Goal: Information Seeking & Learning: Learn about a topic

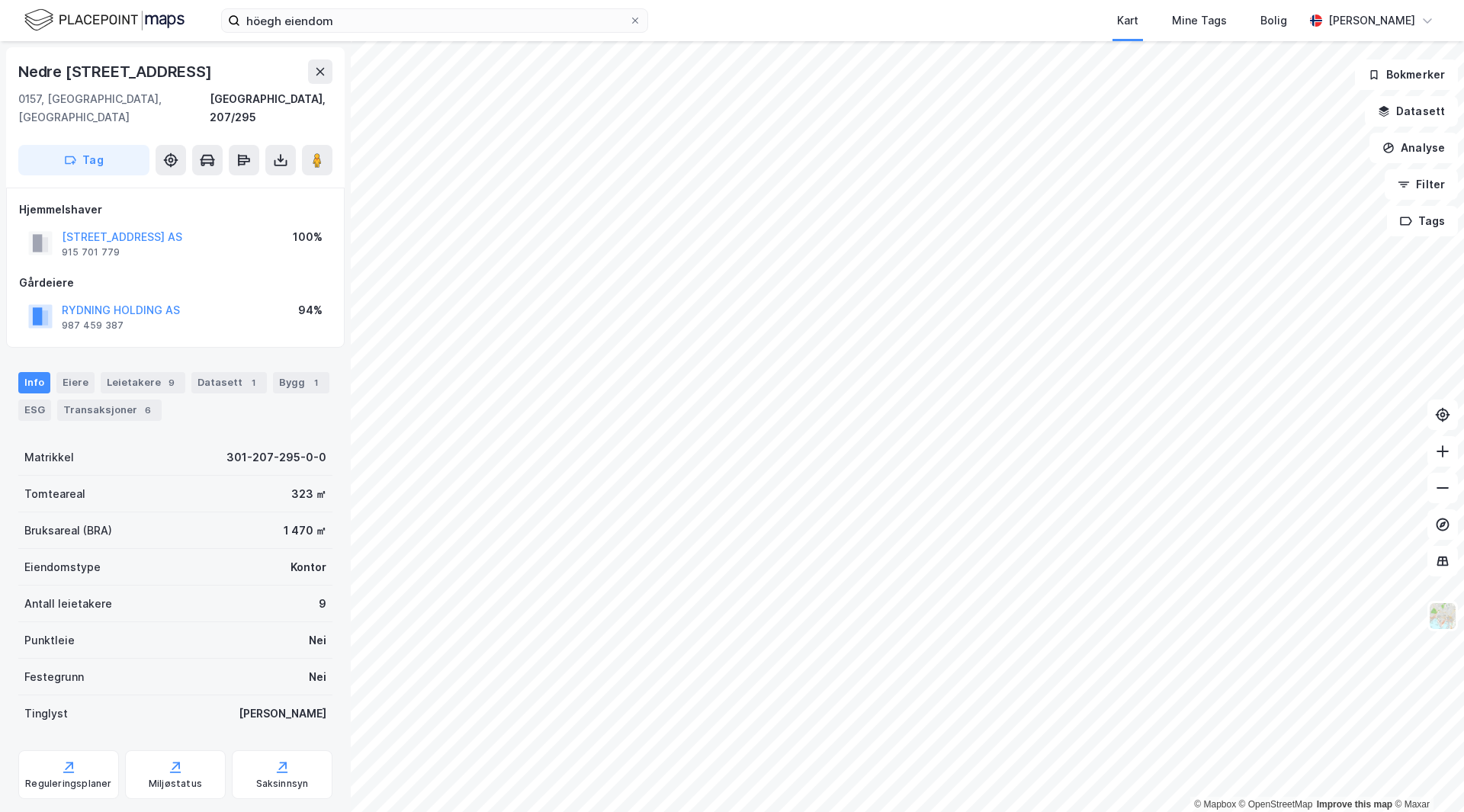
scroll to position [1, 0]
click at [306, 20] on input "höegh eiendom" at bounding box center [434, 20] width 389 height 23
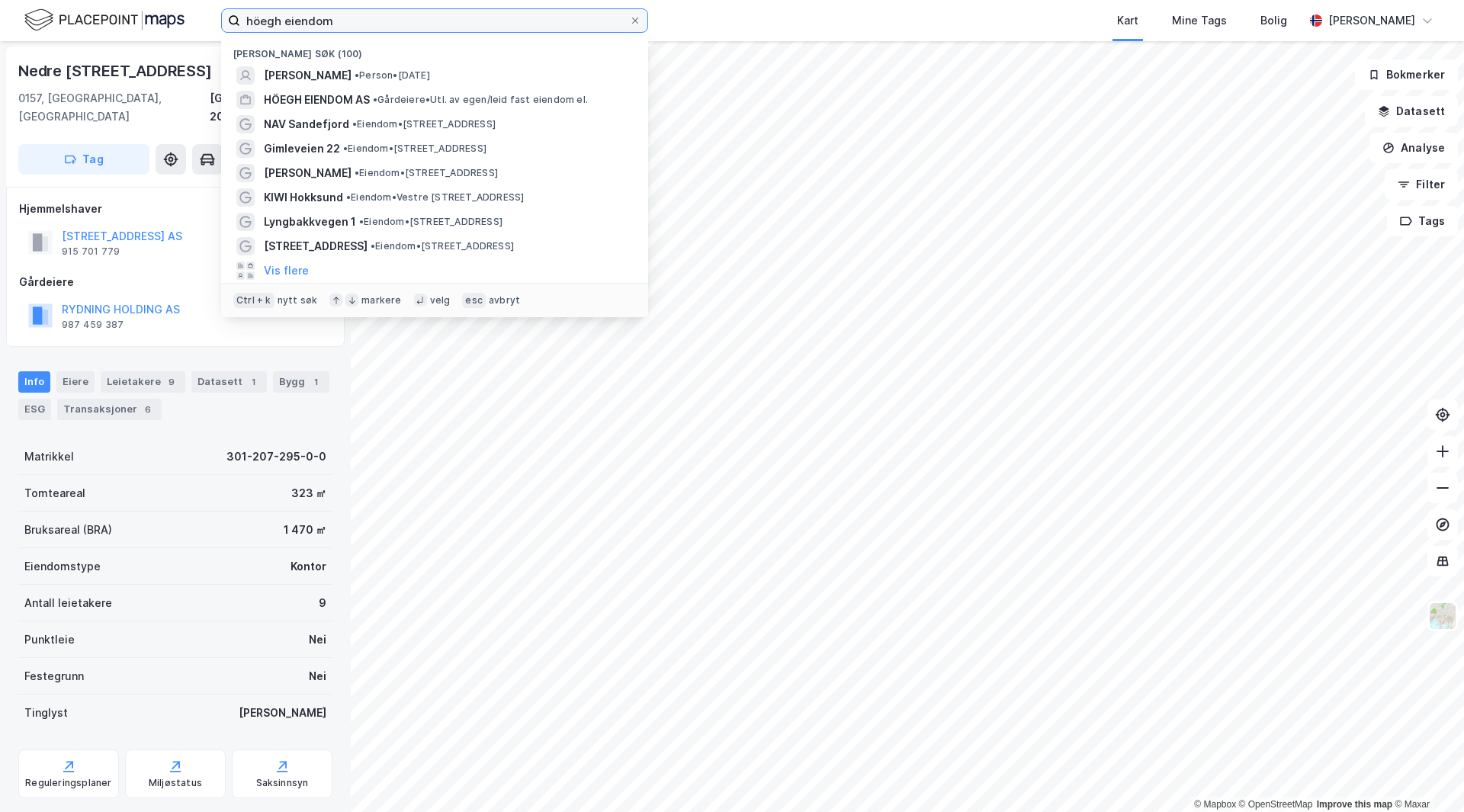
click at [306, 20] on input "höegh eiendom" at bounding box center [434, 20] width 389 height 23
paste input "Jeksleveien 100"
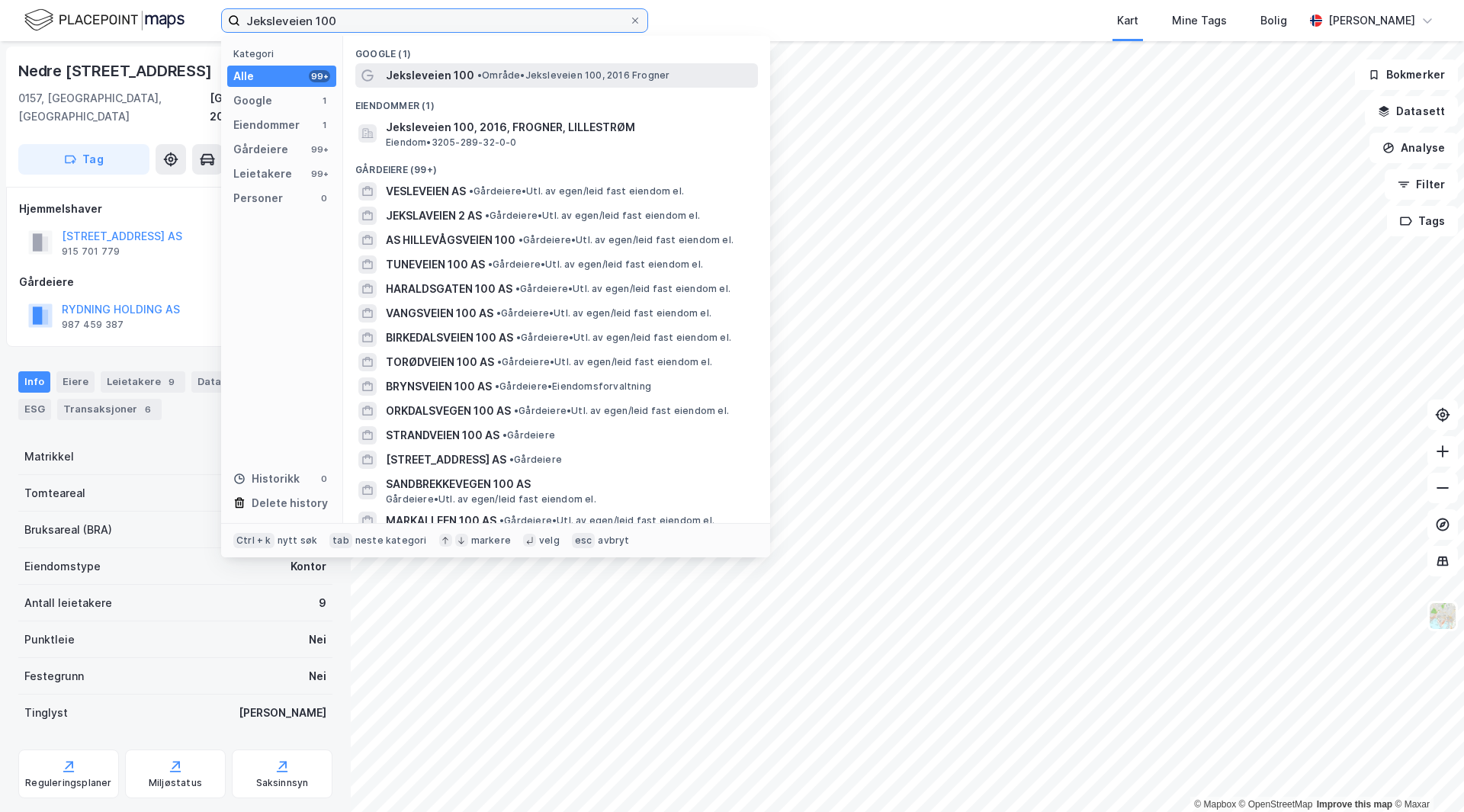
type input "Jeksleveien 100"
click at [434, 75] on span "Jeksleveien 100" at bounding box center [430, 75] width 89 height 19
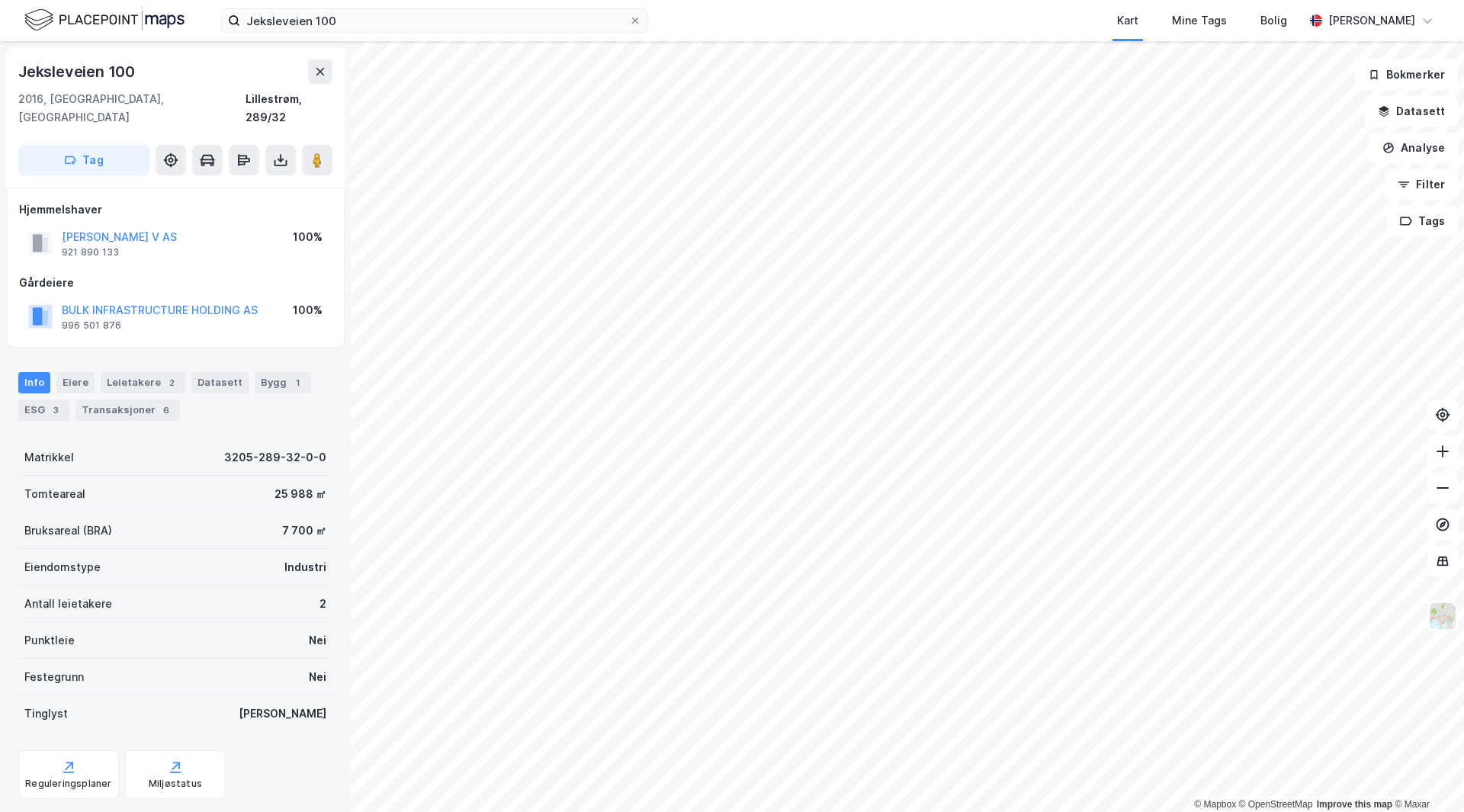
scroll to position [1, 0]
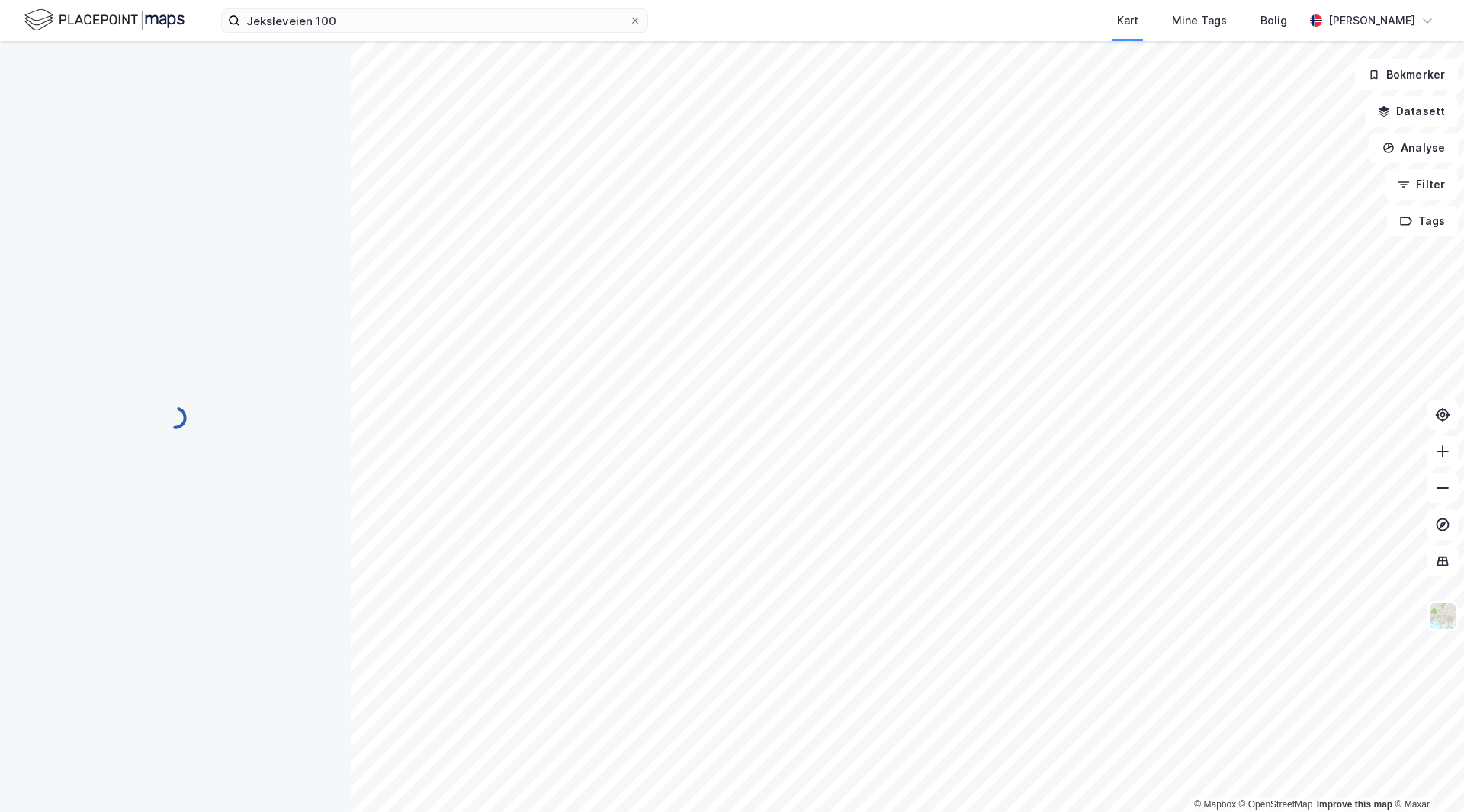
scroll to position [1, 0]
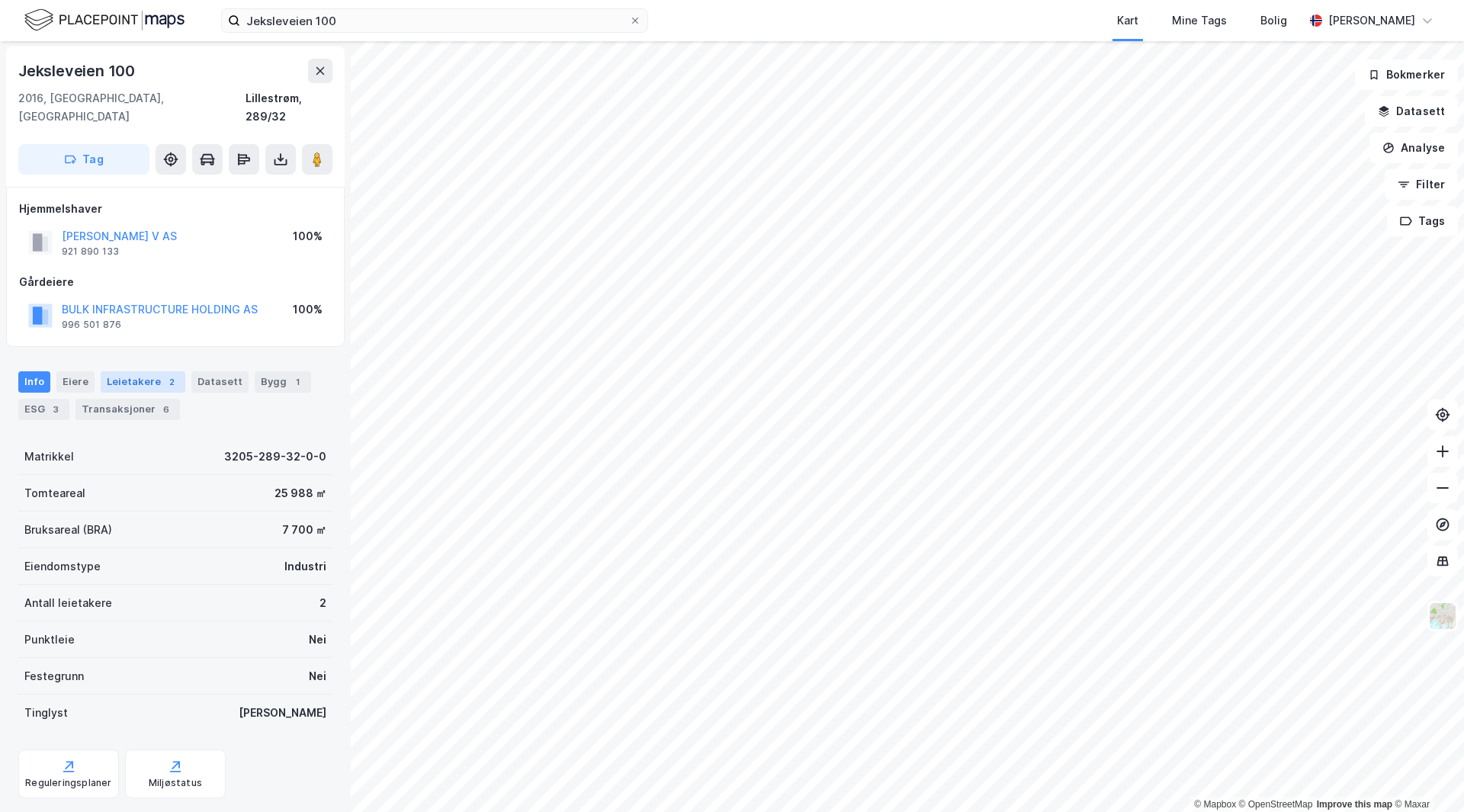
click at [140, 371] on div "Leietakere 2" at bounding box center [143, 382] width 85 height 22
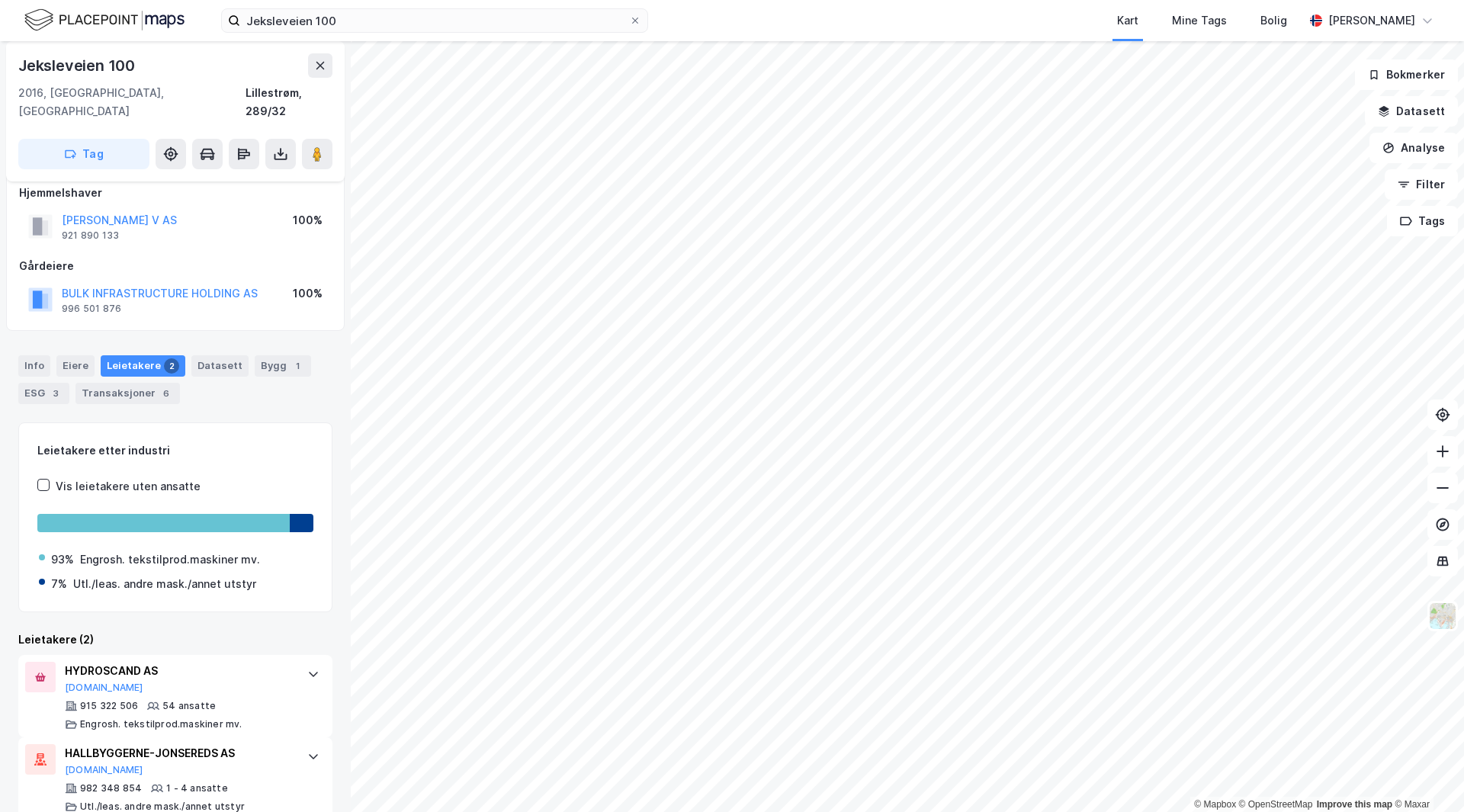
scroll to position [25, 0]
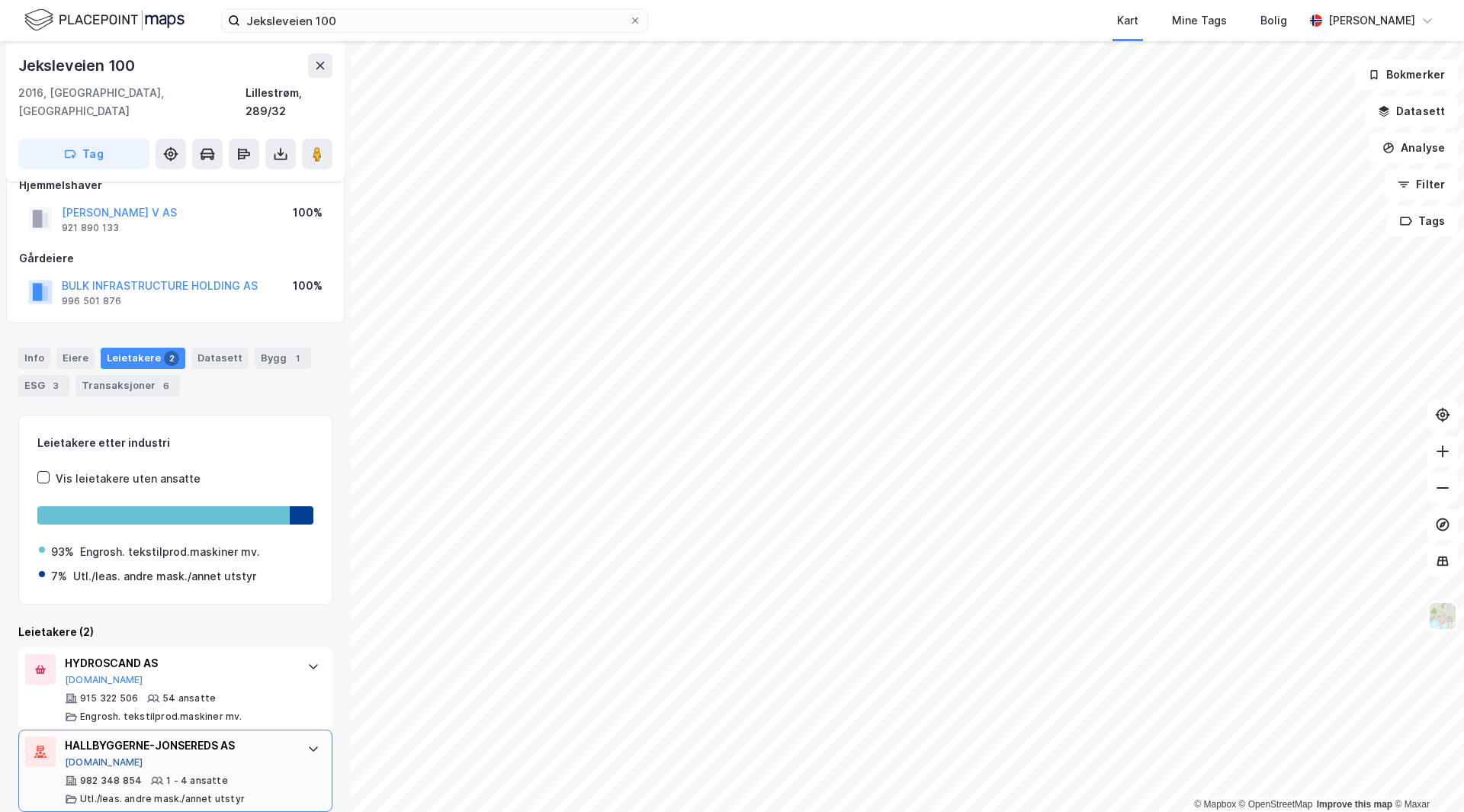
click at [87, 756] on button "[DOMAIN_NAME]" at bounding box center [104, 762] width 79 height 12
click at [307, 742] on icon at bounding box center [313, 748] width 12 height 12
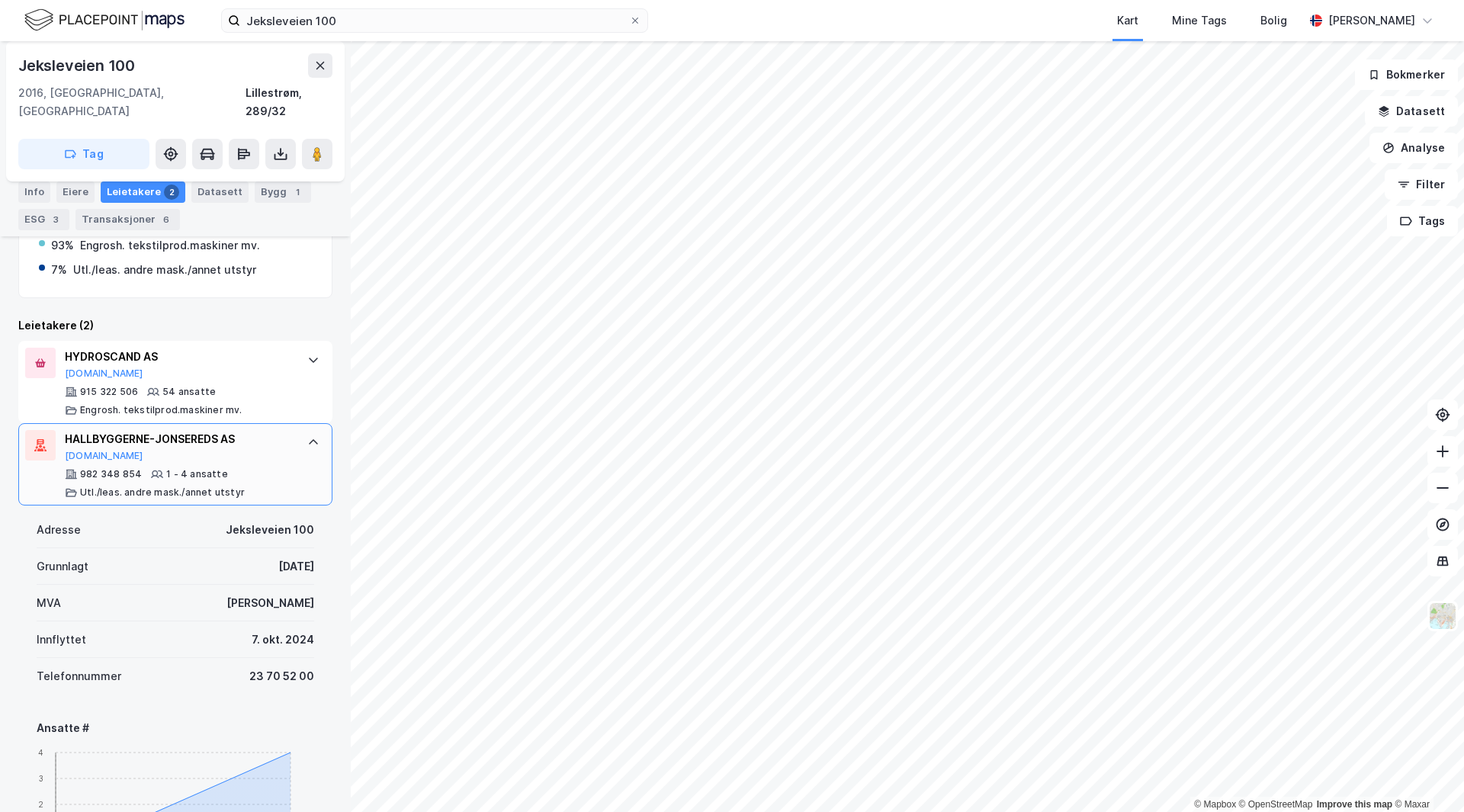
scroll to position [177, 0]
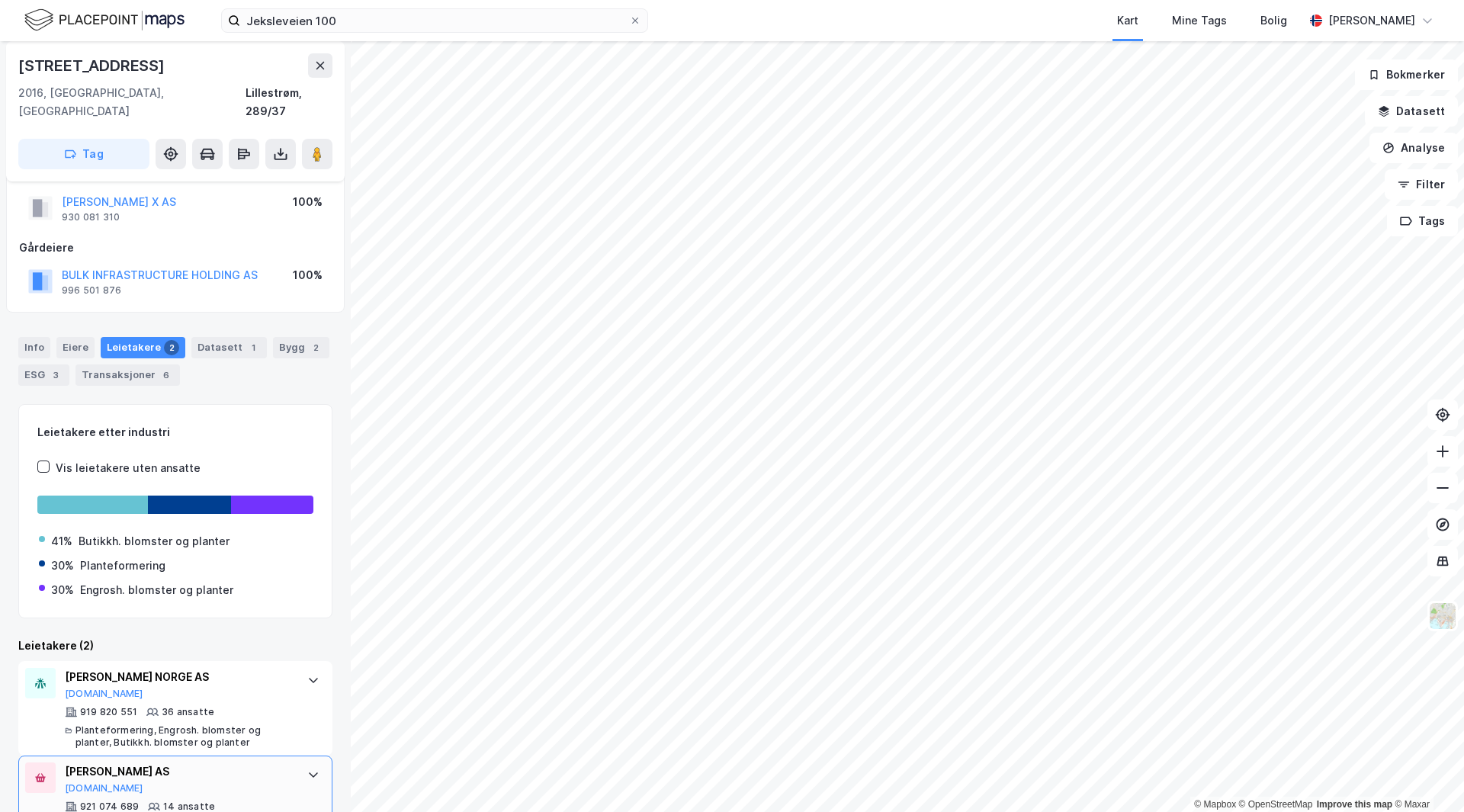
scroll to position [61, 0]
